Goal: Task Accomplishment & Management: Use online tool/utility

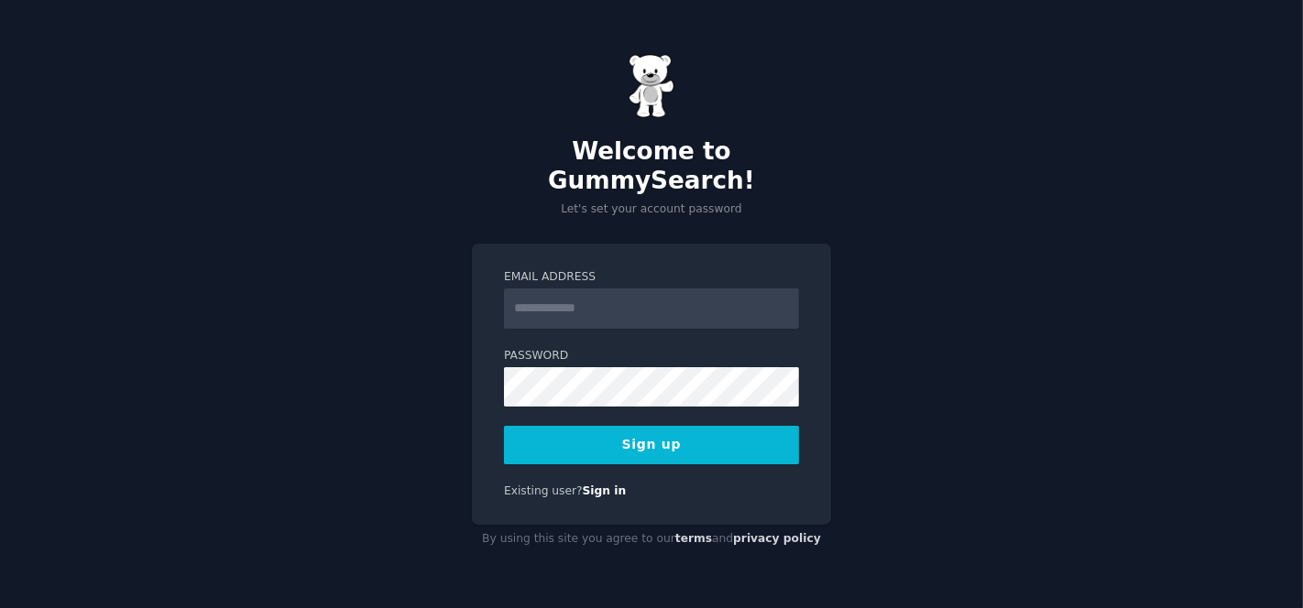
click at [727, 300] on input "Email Address" at bounding box center [651, 309] width 295 height 40
type input "**********"
click at [651, 429] on button "Sign up" at bounding box center [651, 445] width 295 height 38
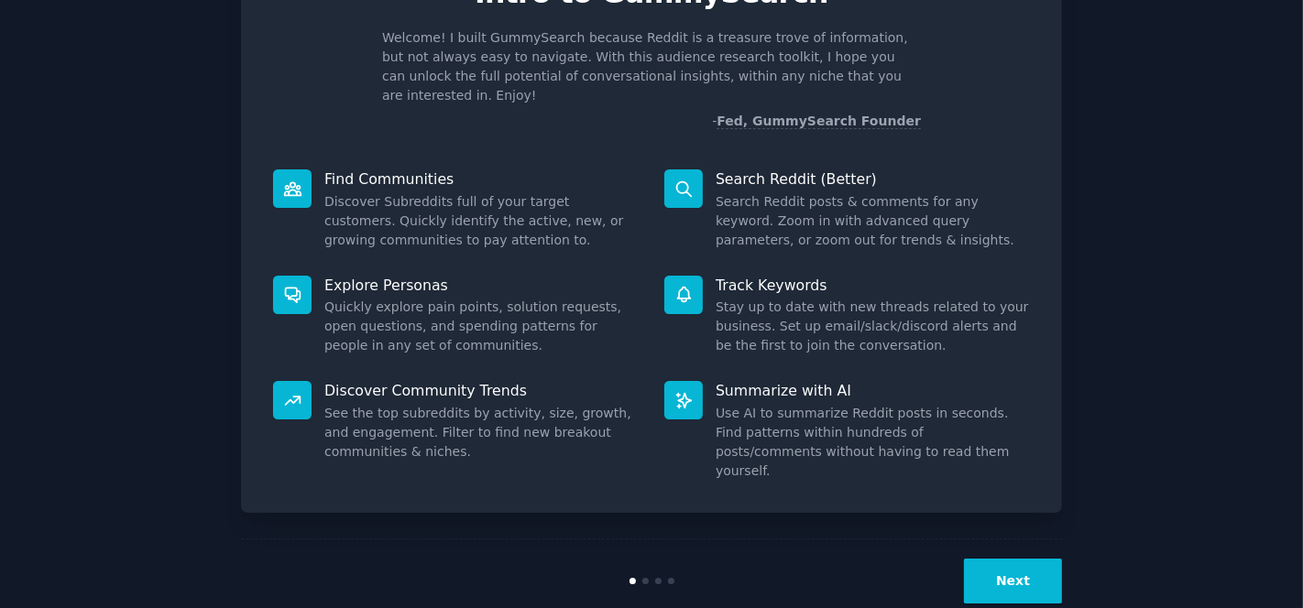
scroll to position [5, 0]
click at [1020, 559] on button "Next" at bounding box center [1013, 581] width 98 height 45
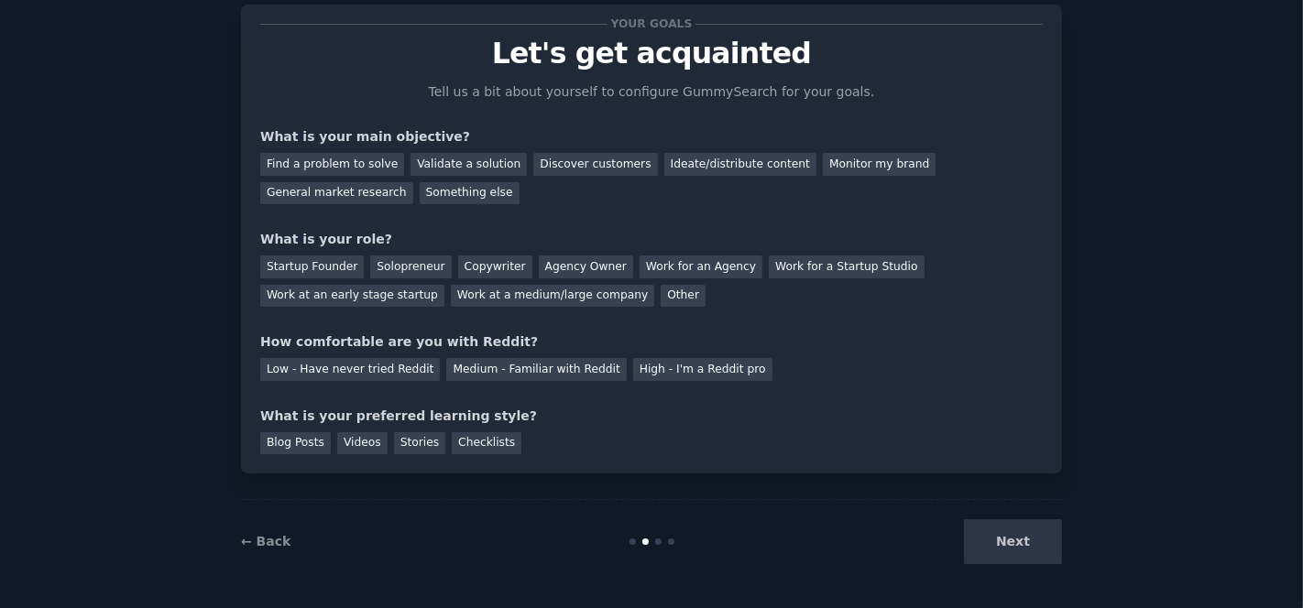
click at [1012, 540] on div "Next" at bounding box center [925, 541] width 274 height 45
click at [552, 161] on div "Discover customers" at bounding box center [595, 164] width 124 height 23
click at [316, 160] on div "Find a problem to solve" at bounding box center [332, 164] width 144 height 23
click at [565, 167] on div "Discover customers" at bounding box center [595, 164] width 124 height 23
click at [704, 161] on div "Ideate/distribute content" at bounding box center [740, 164] width 152 height 23
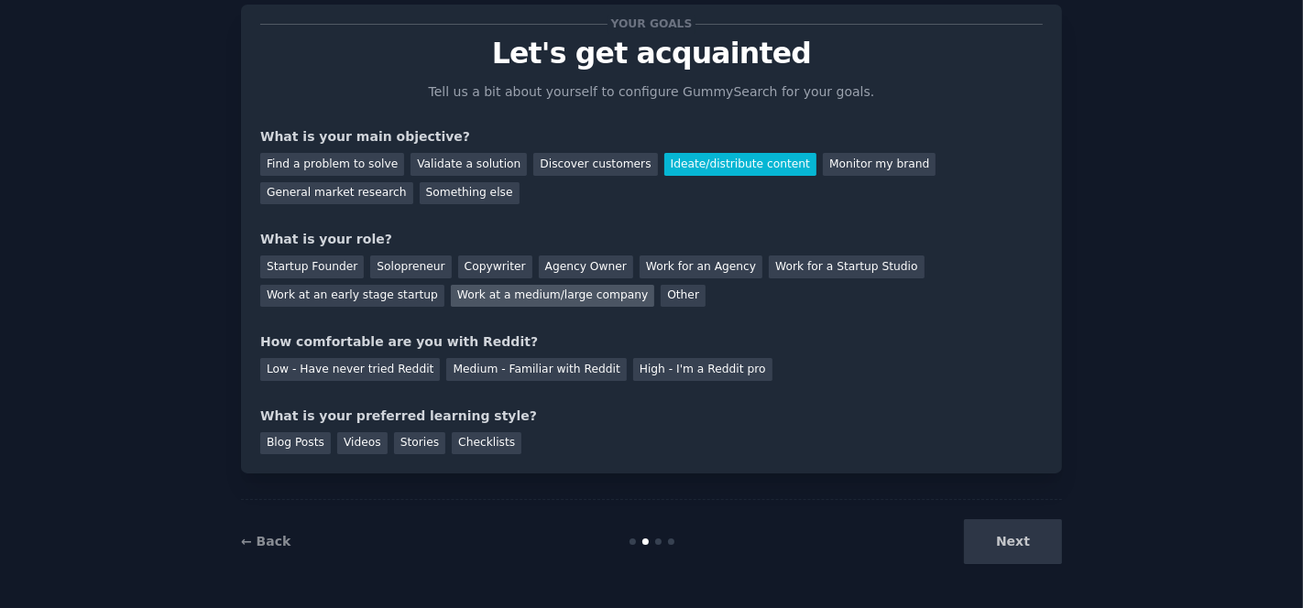
click at [451, 297] on div "Work at a medium/large company" at bounding box center [552, 296] width 203 height 23
click at [405, 261] on div "Solopreneur" at bounding box center [410, 267] width 81 height 23
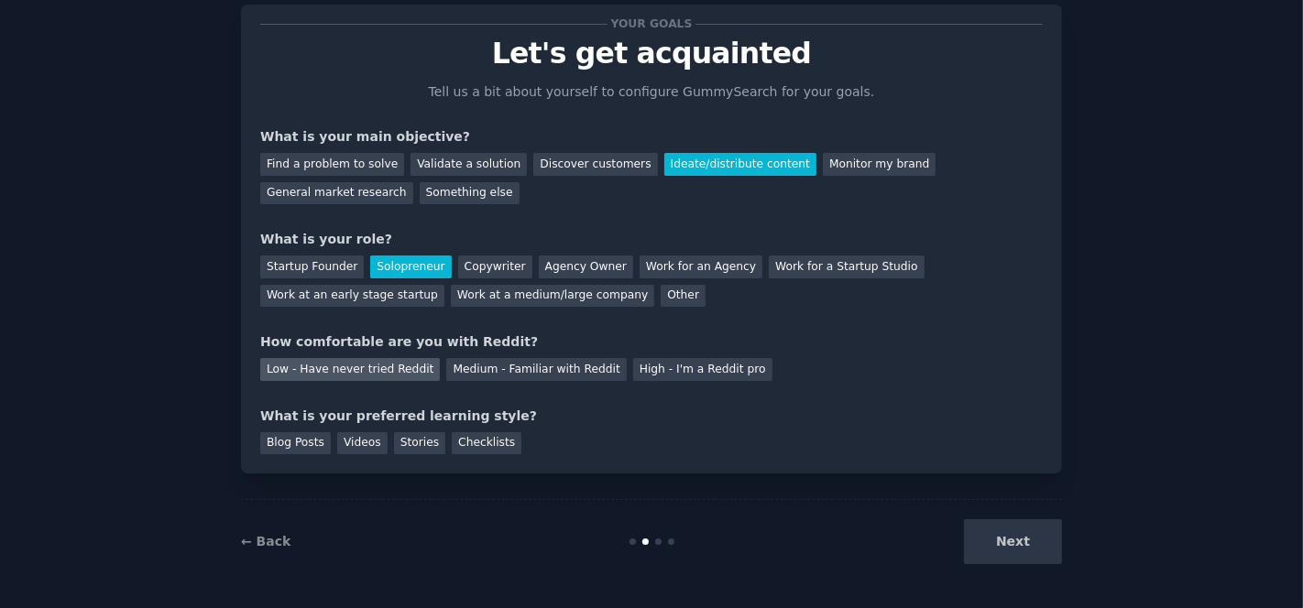
click at [337, 368] on div "Low - Have never tried Reddit" at bounding box center [350, 369] width 180 height 23
click at [344, 438] on div "Videos" at bounding box center [362, 443] width 50 height 23
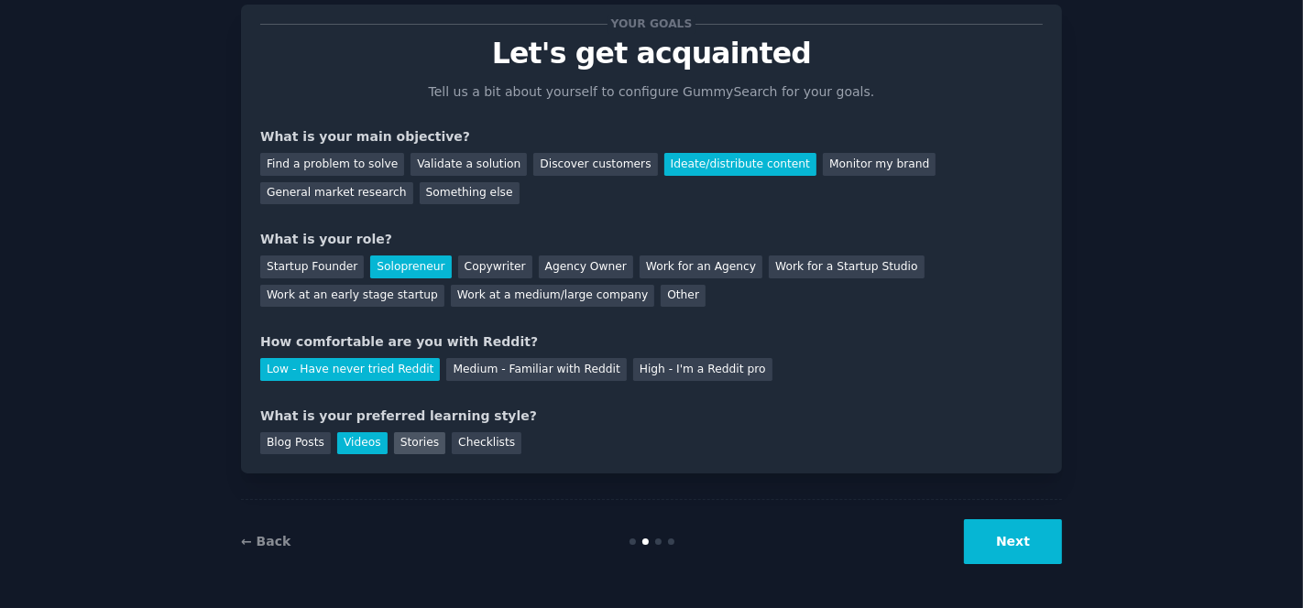
click at [420, 442] on div "Stories" at bounding box center [419, 443] width 51 height 23
click at [458, 441] on div "Checklists" at bounding box center [487, 443] width 70 height 23
click at [342, 443] on div "Videos" at bounding box center [362, 443] width 50 height 23
click at [1046, 545] on button "Next" at bounding box center [1013, 541] width 98 height 45
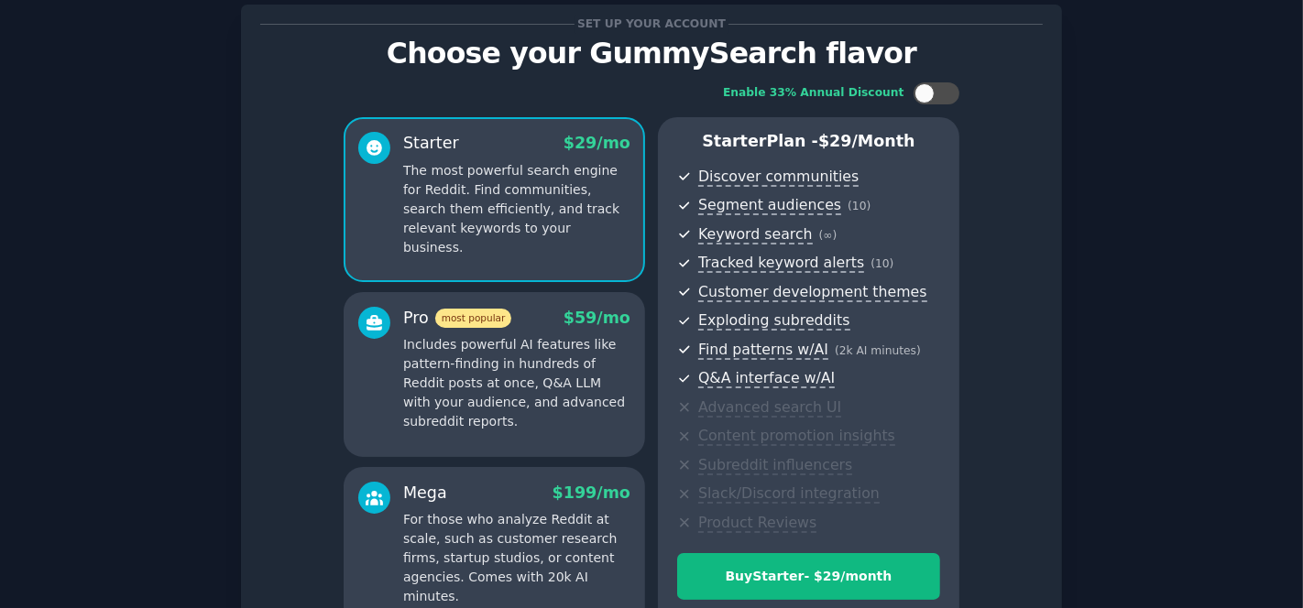
scroll to position [243, 0]
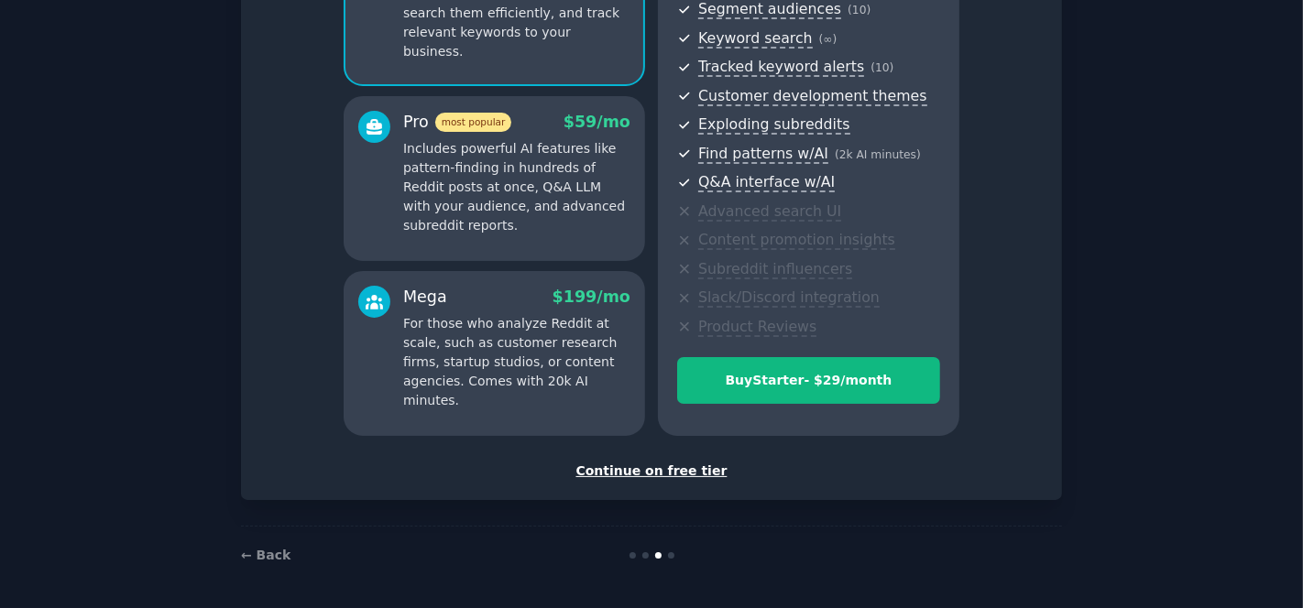
click at [670, 462] on div "Continue on free tier" at bounding box center [651, 471] width 782 height 19
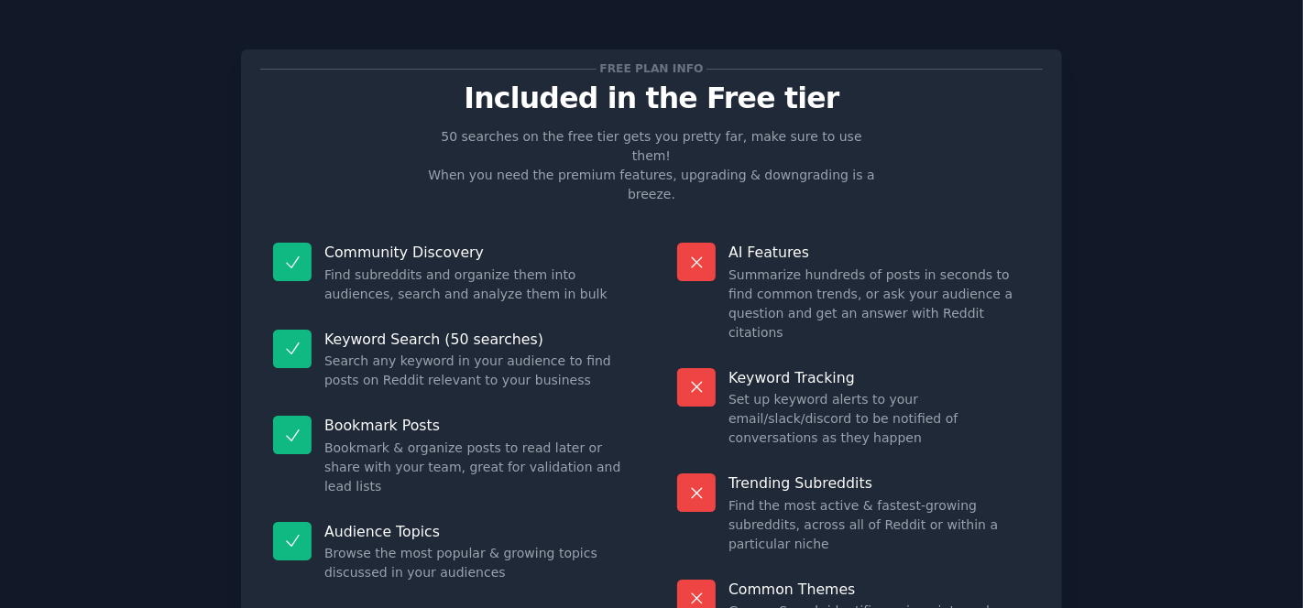
scroll to position [104, 0]
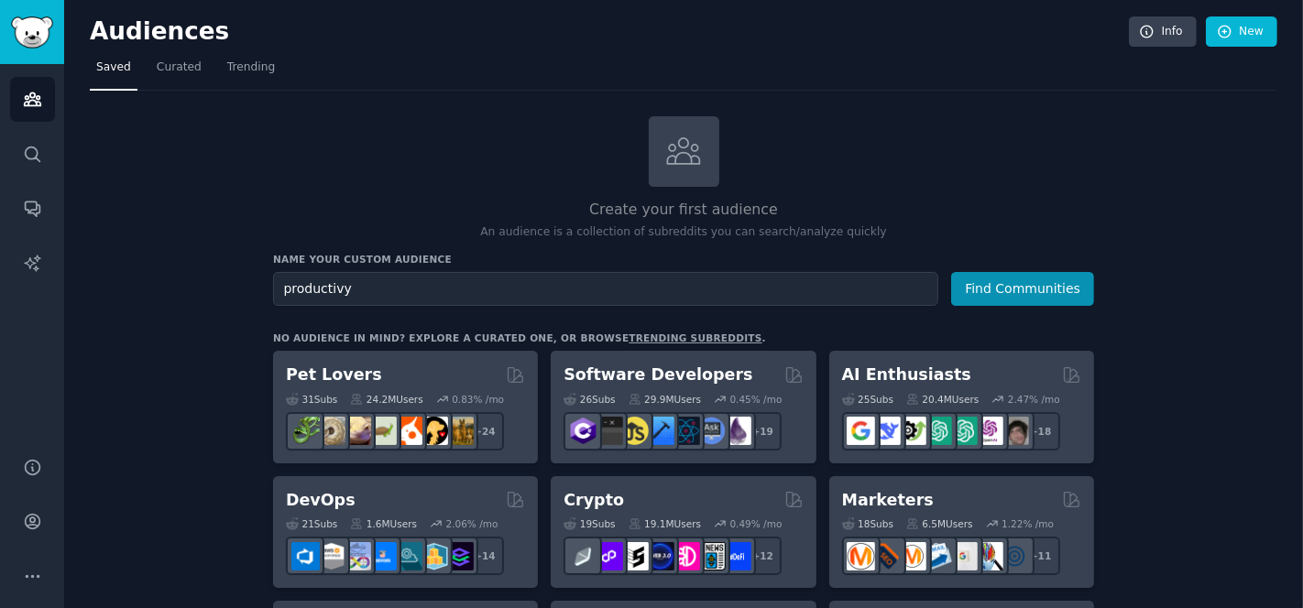
type input "productivy"
click at [951, 272] on button "Find Communities" at bounding box center [1022, 289] width 143 height 34
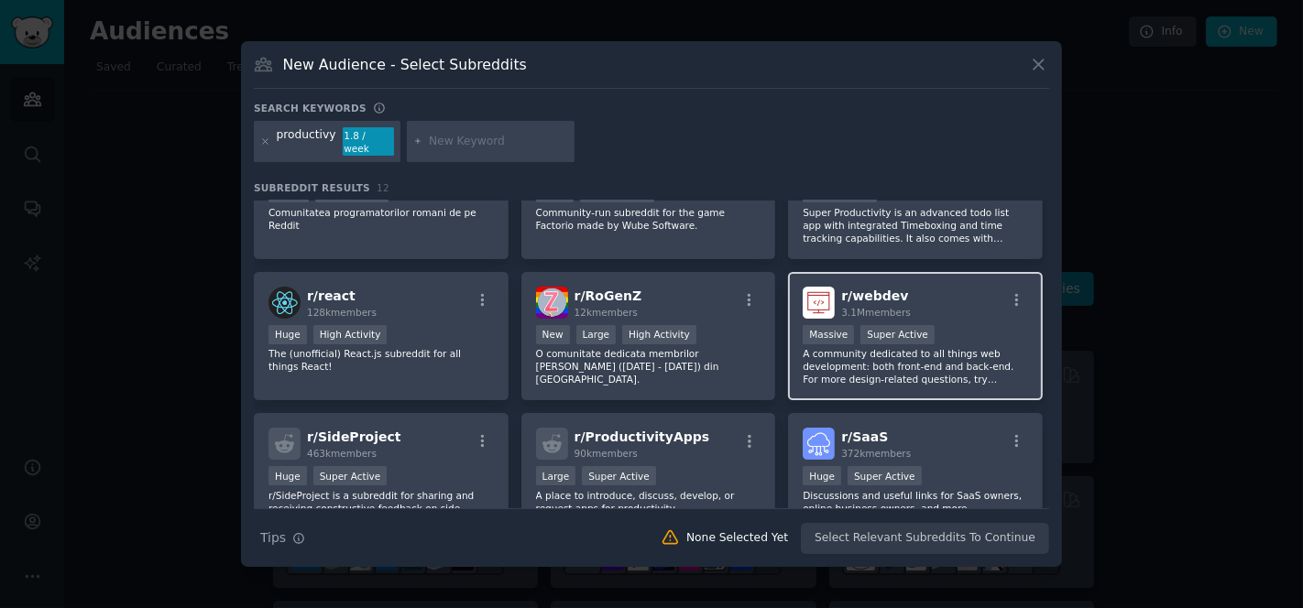
scroll to position [102, 0]
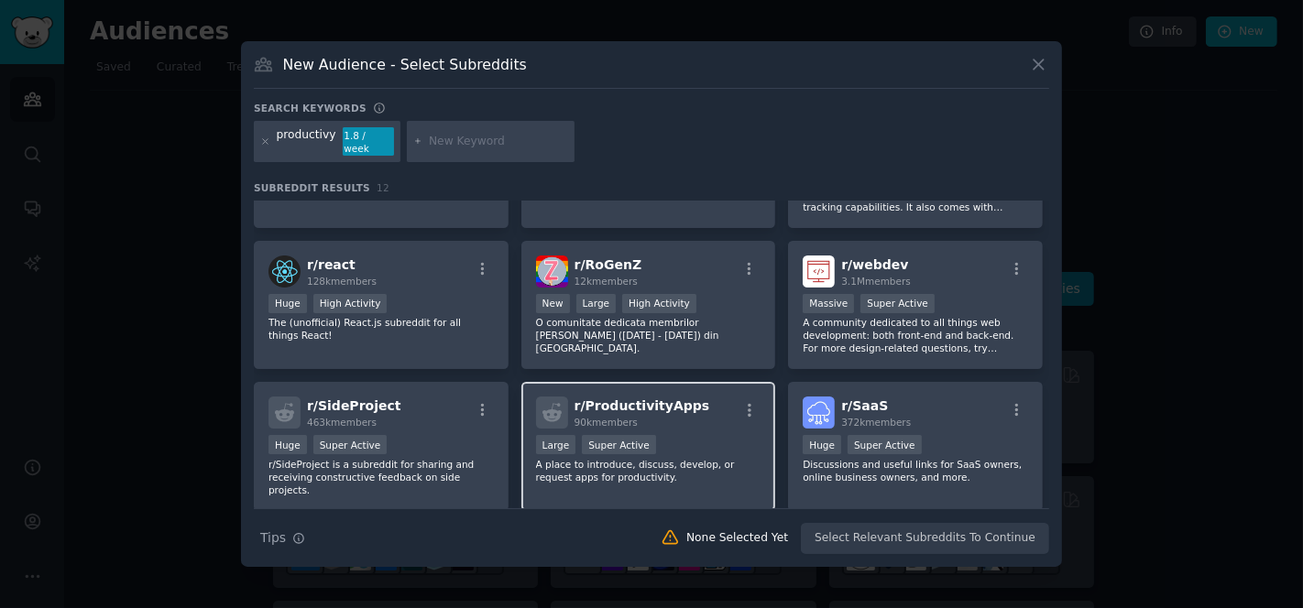
click at [714, 420] on div "r/ ProductivityApps 90k members Large Super Active A place to introduce, discus…" at bounding box center [648, 446] width 255 height 129
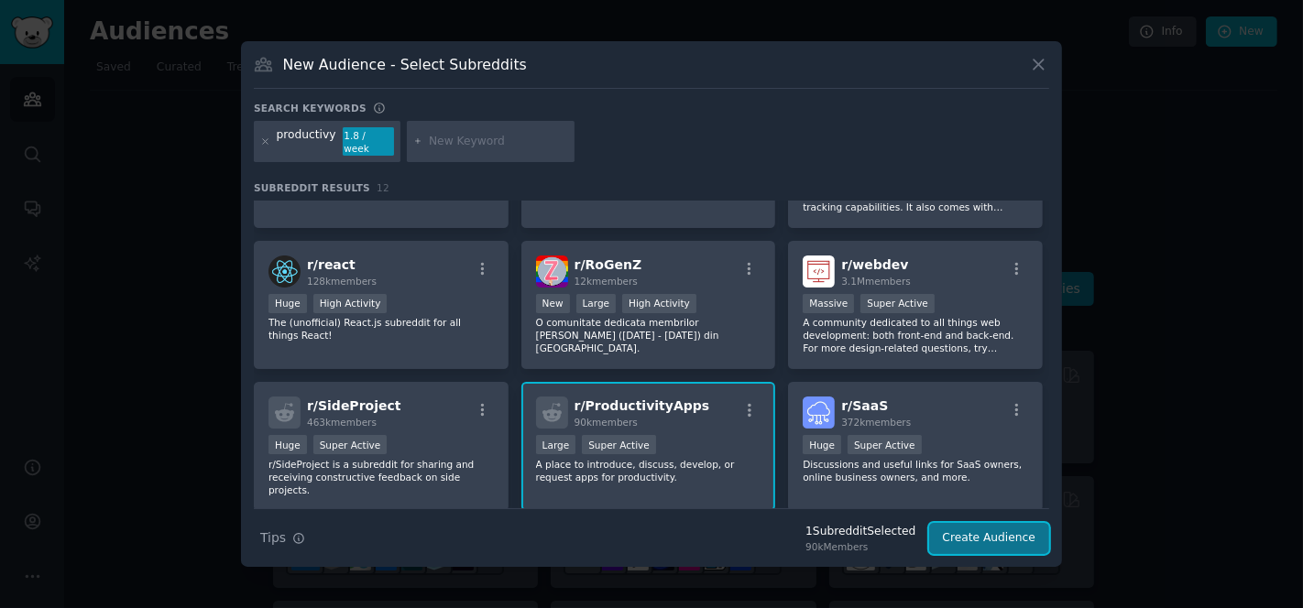
click at [984, 534] on button "Create Audience" at bounding box center [989, 538] width 121 height 31
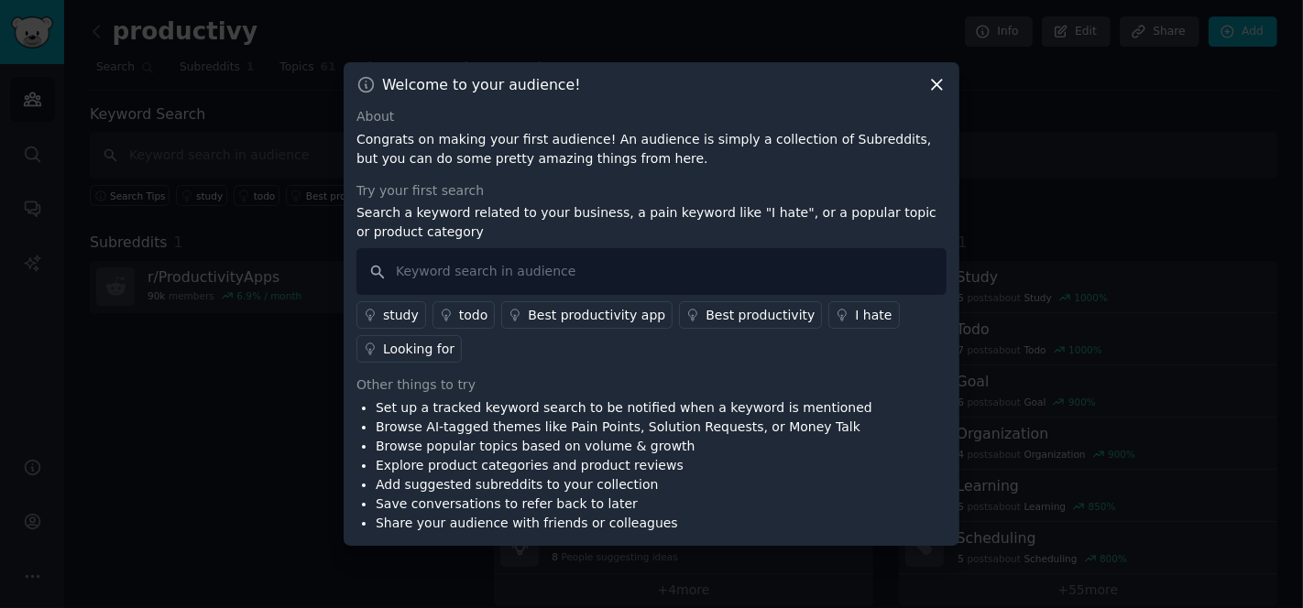
click at [716, 303] on link "Best productivity" at bounding box center [750, 314] width 143 height 27
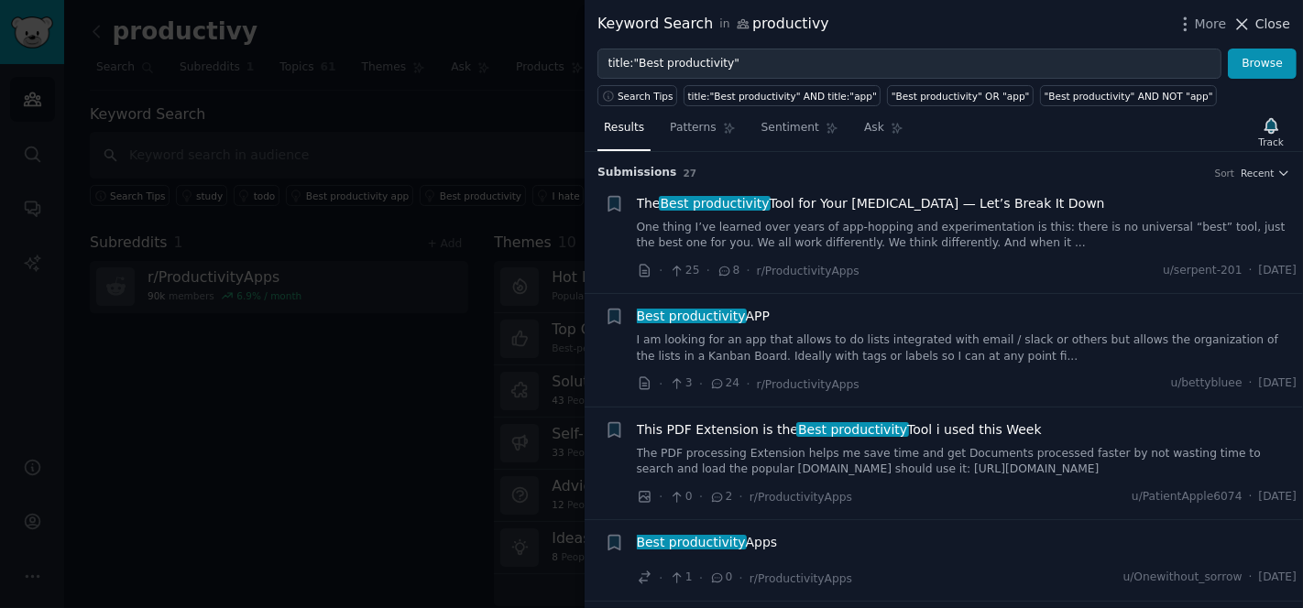
click at [1269, 19] on span "Close" at bounding box center [1272, 24] width 35 height 19
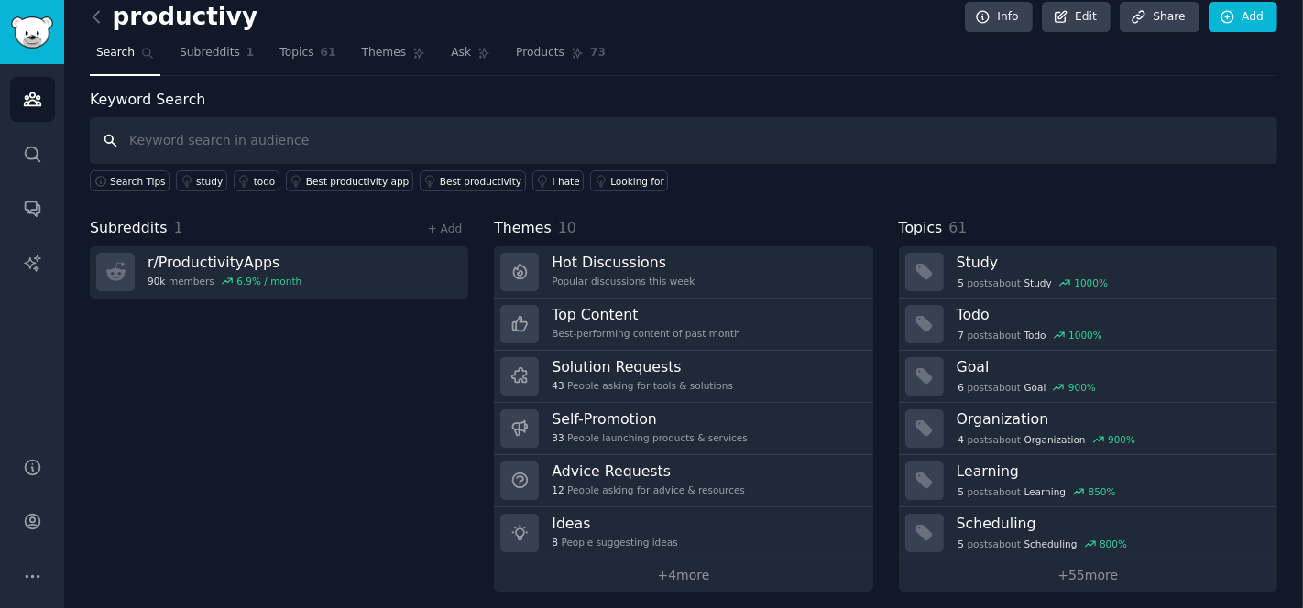
scroll to position [18, 0]
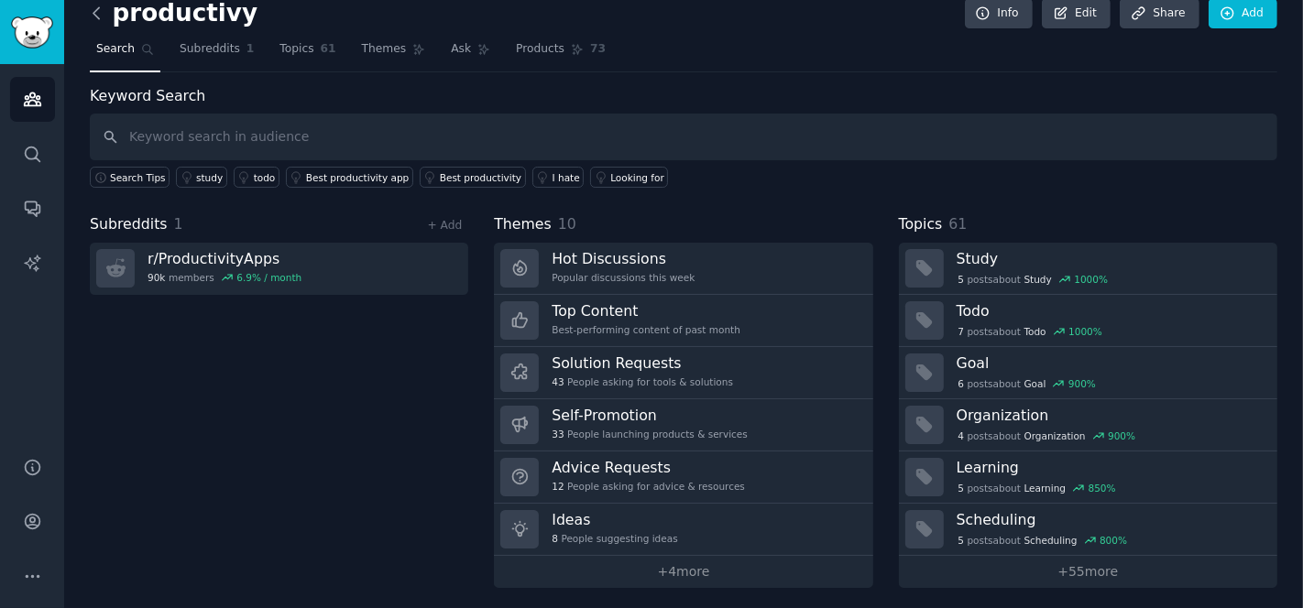
click at [93, 16] on icon at bounding box center [96, 13] width 19 height 19
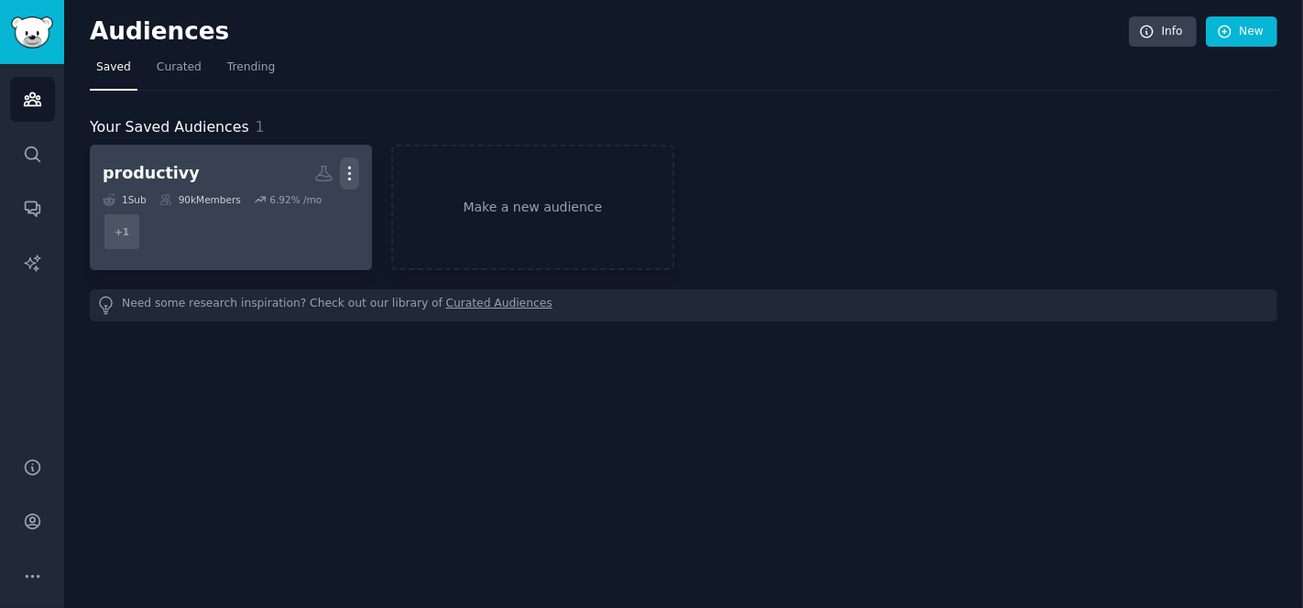
click at [353, 169] on icon "button" at bounding box center [349, 173] width 19 height 19
click at [270, 212] on icon at bounding box center [262, 211] width 19 height 19
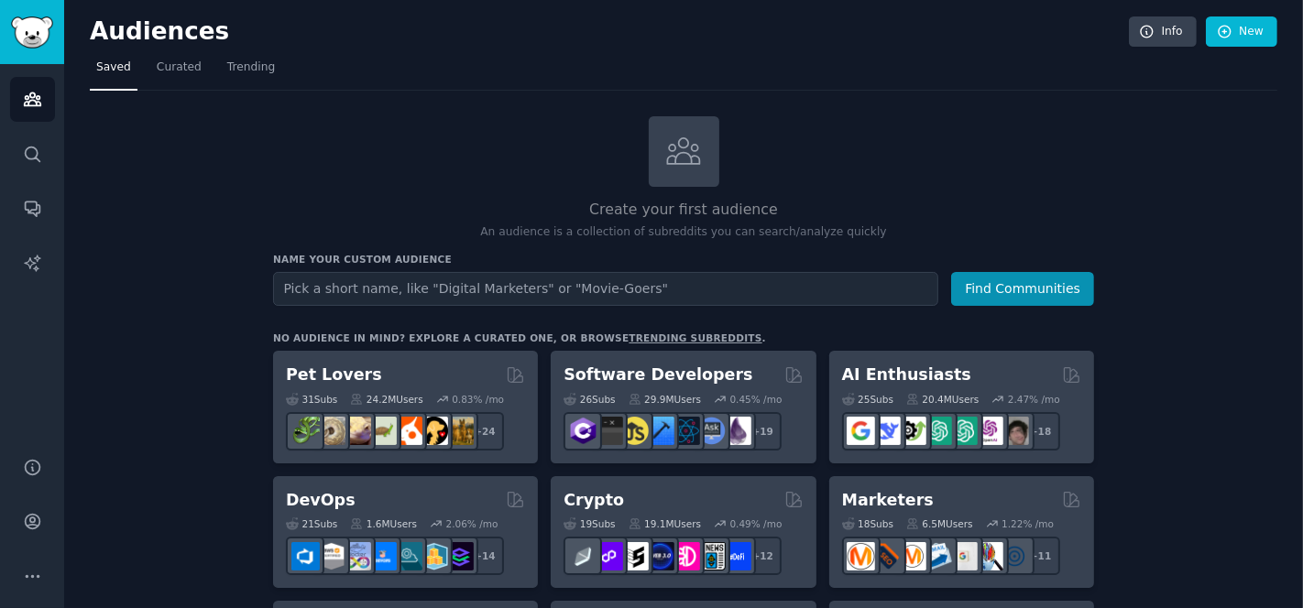
click at [594, 288] on input "text" at bounding box center [605, 289] width 665 height 34
type input "chrome extention"
click at [1031, 275] on button "Find Communities" at bounding box center [1022, 289] width 143 height 34
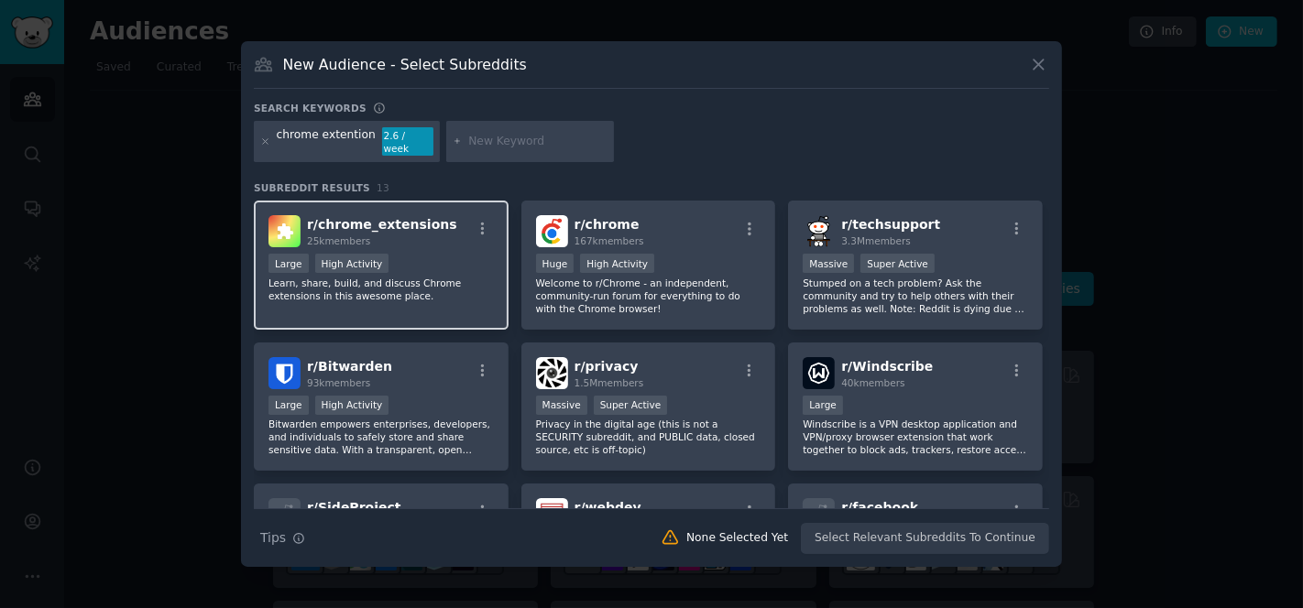
click at [427, 234] on div "r/ chrome_extensions 25k members" at bounding box center [380, 231] width 225 height 32
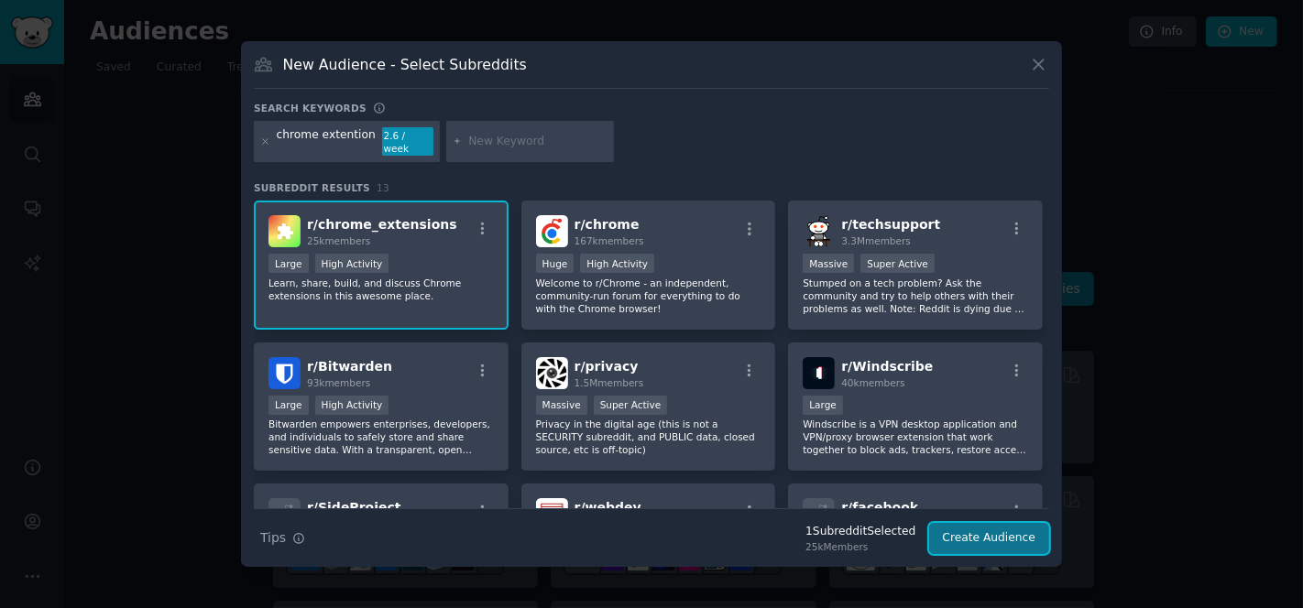
click at [997, 535] on button "Create Audience" at bounding box center [989, 538] width 121 height 31
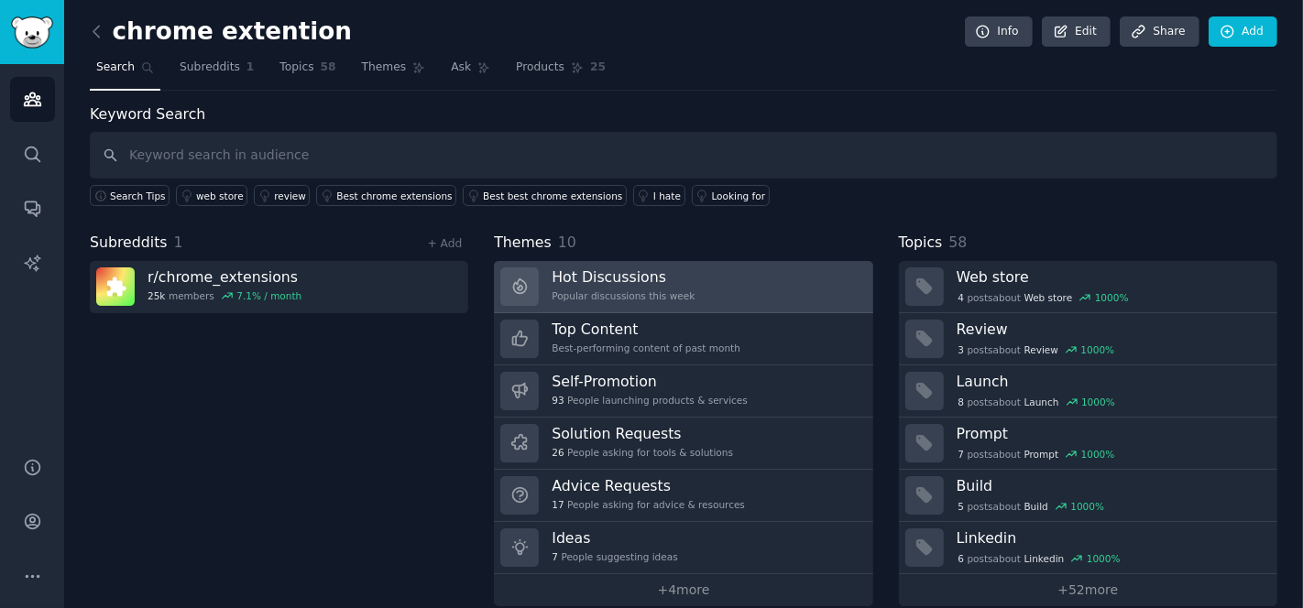
click at [712, 267] on link "Hot Discussions Popular discussions this week" at bounding box center [683, 287] width 378 height 52
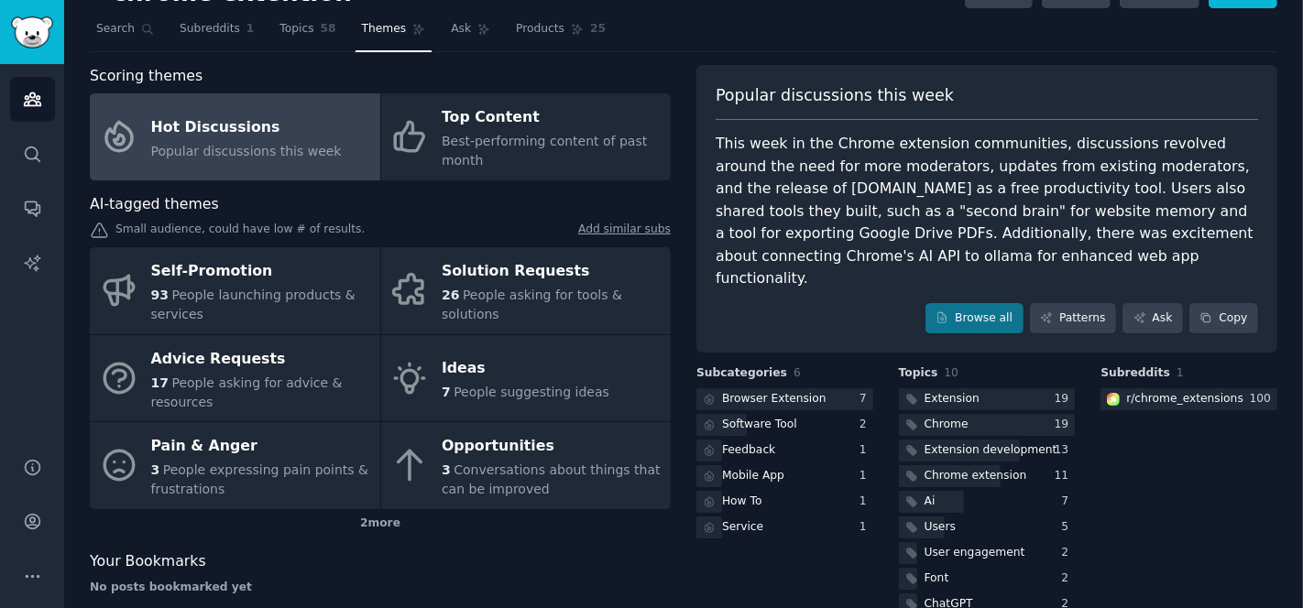
scroll to position [75, 0]
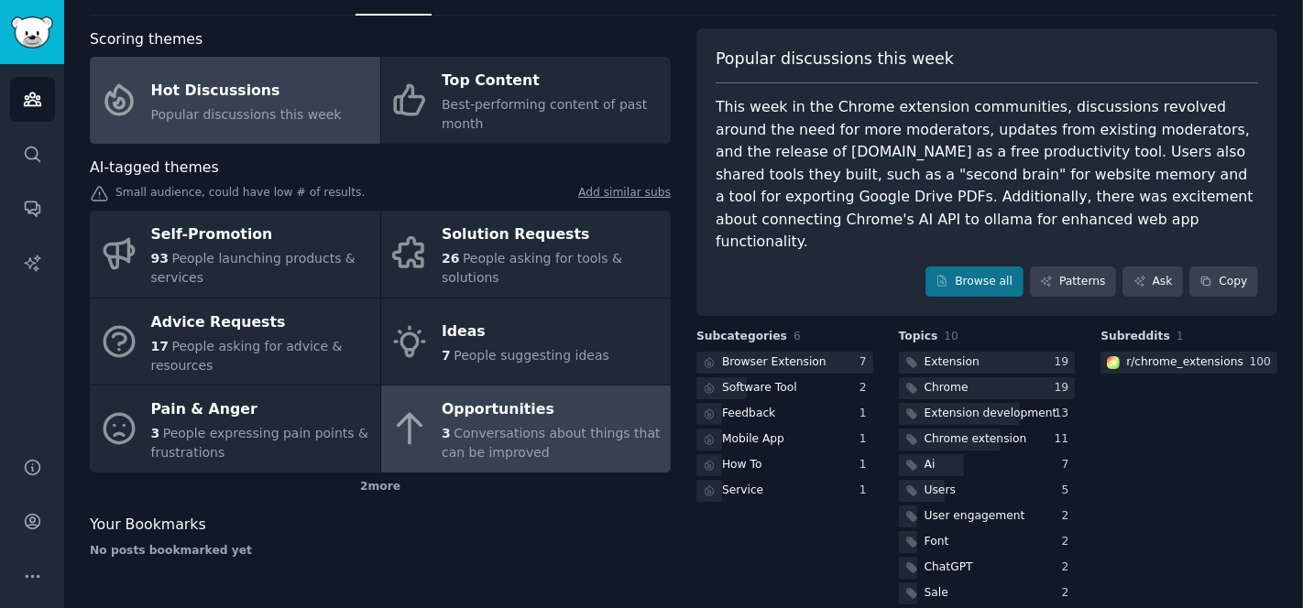
click at [551, 441] on div "3 Conversations about things that can be improved" at bounding box center [552, 443] width 220 height 38
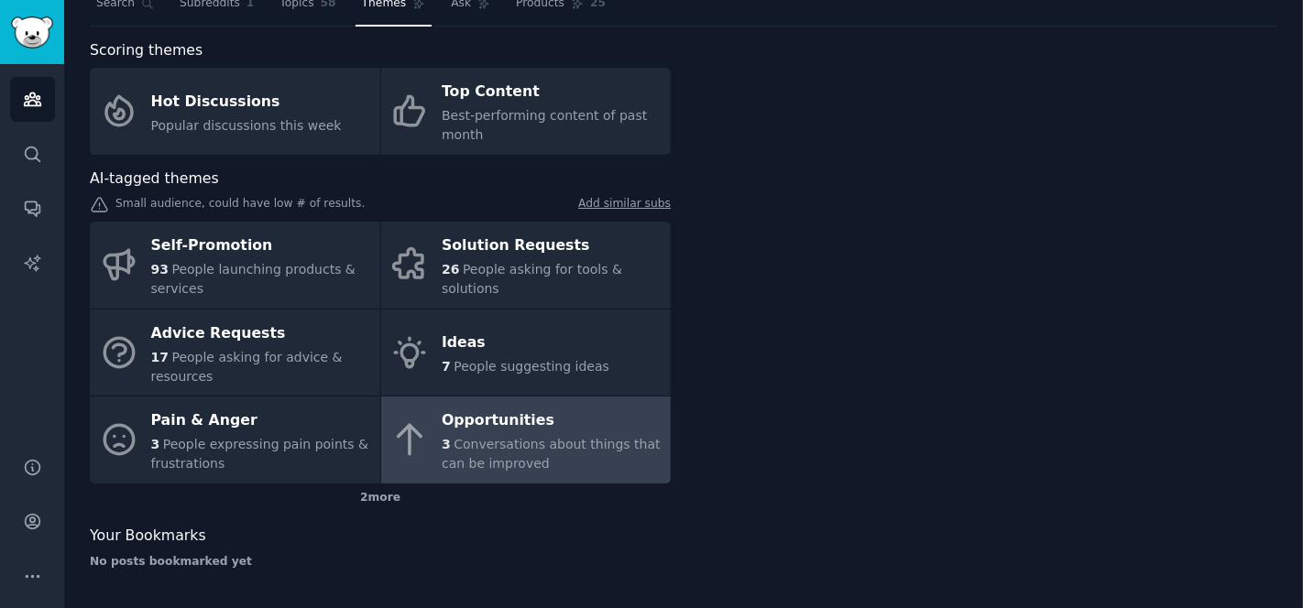
scroll to position [62, 0]
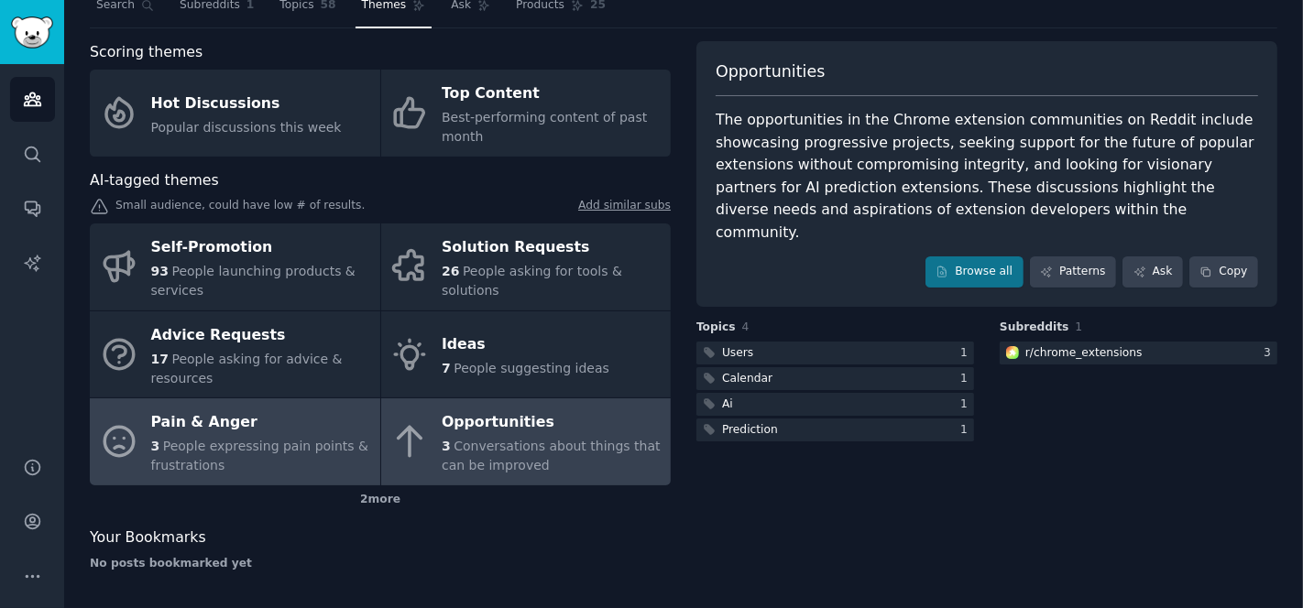
click at [169, 415] on div "Pain & Anger" at bounding box center [261, 423] width 220 height 29
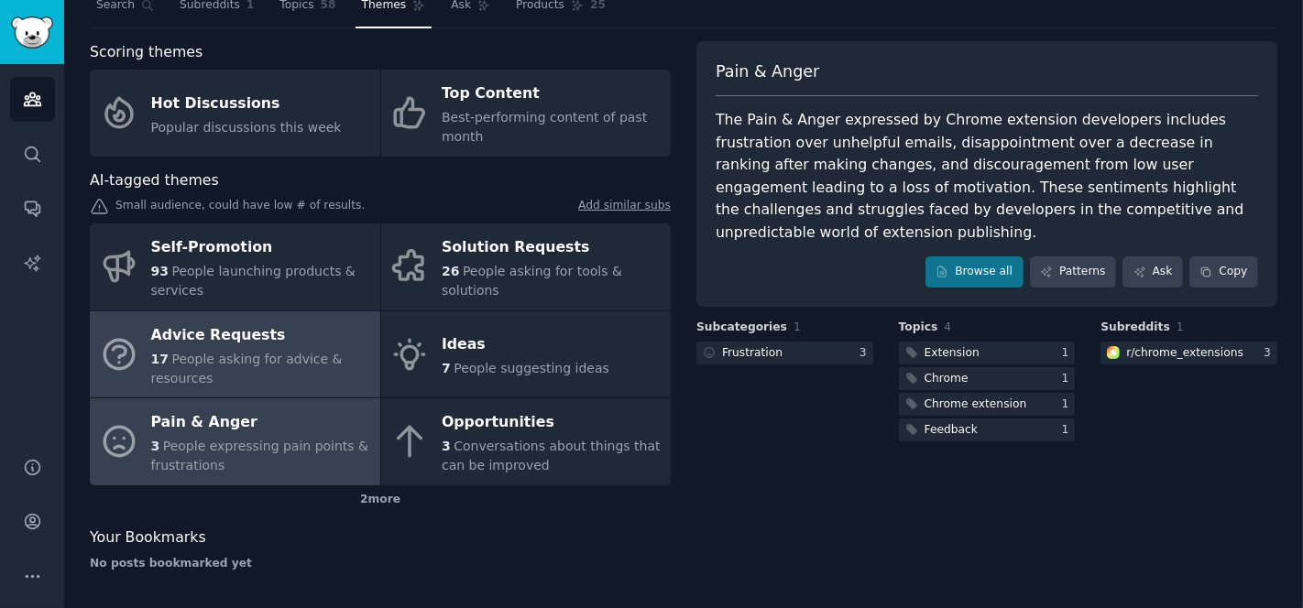
click at [265, 365] on span "People asking for advice & resources" at bounding box center [246, 369] width 191 height 34
